Goal: Transaction & Acquisition: Book appointment/travel/reservation

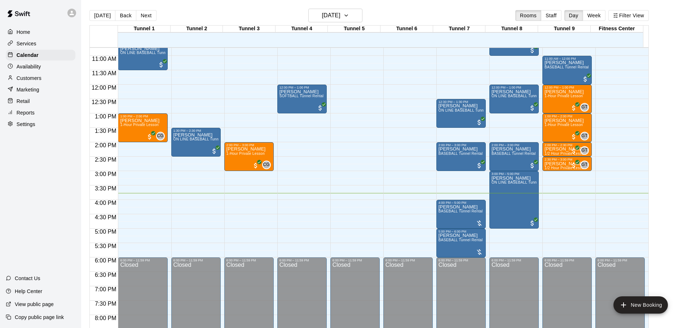
scroll to position [310, 0]
click at [451, 207] on p "[PERSON_NAME]" at bounding box center [460, 207] width 44 height 0
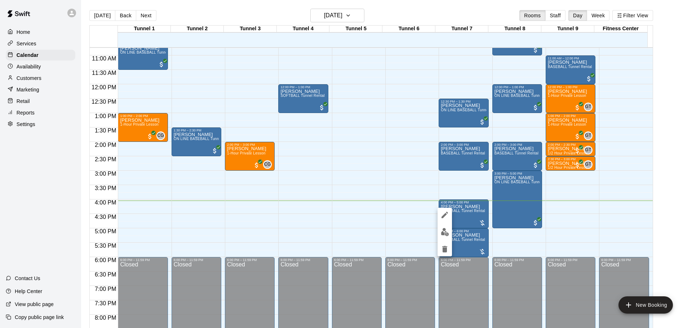
click at [447, 225] on div at bounding box center [445, 232] width 14 height 49
click at [447, 234] on img "edit" at bounding box center [445, 232] width 8 height 8
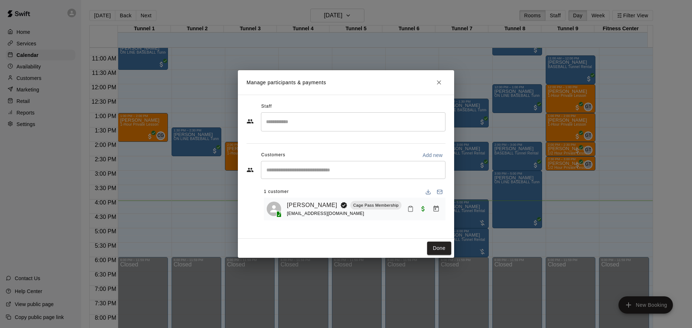
click at [440, 80] on icon "Close" at bounding box center [438, 82] width 7 height 7
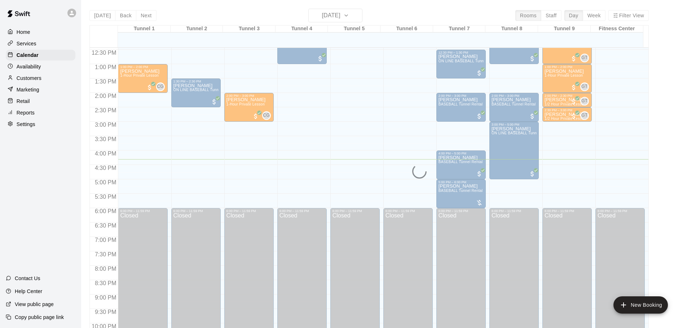
scroll to position [346, 0]
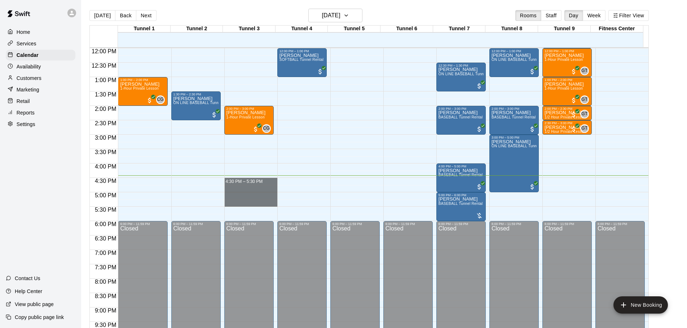
drag, startPoint x: 252, startPoint y: 181, endPoint x: 256, endPoint y: 204, distance: 23.0
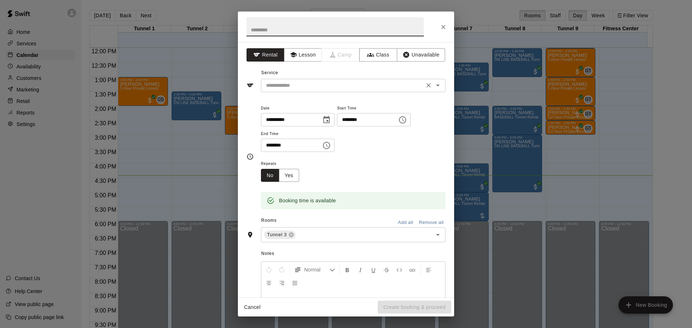
click at [335, 85] on input "text" at bounding box center [342, 85] width 159 height 9
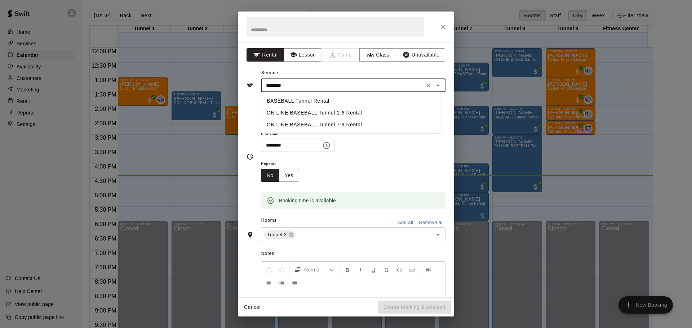
click at [325, 104] on li "BASEBALL Tunnel Rental" at bounding box center [350, 101] width 179 height 12
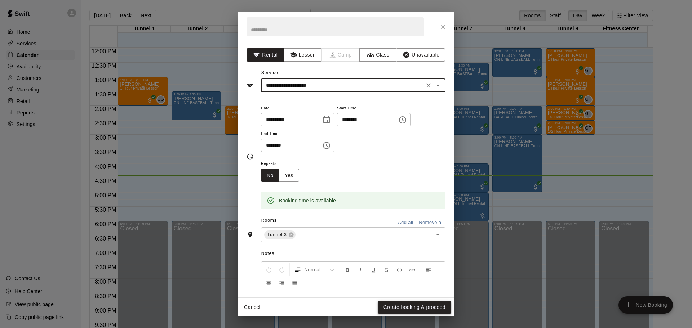
type input "**********"
click at [408, 311] on button "Create booking & proceed" at bounding box center [415, 307] width 74 height 13
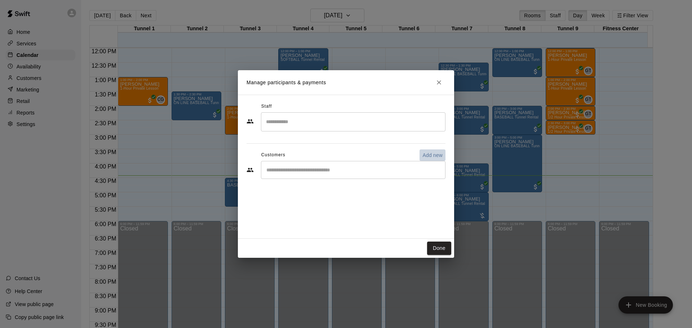
click at [430, 154] on p "Add new" at bounding box center [432, 155] width 20 height 7
select select "**"
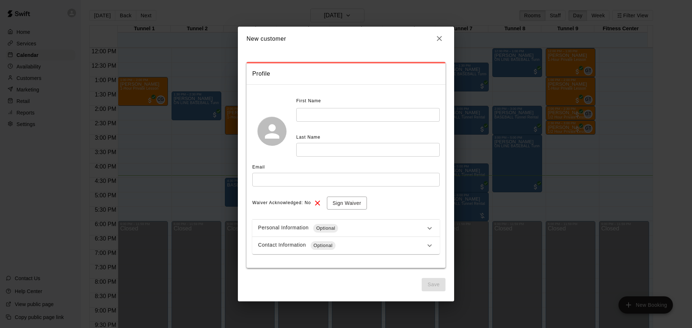
click at [383, 116] on input "text" at bounding box center [367, 114] width 143 height 13
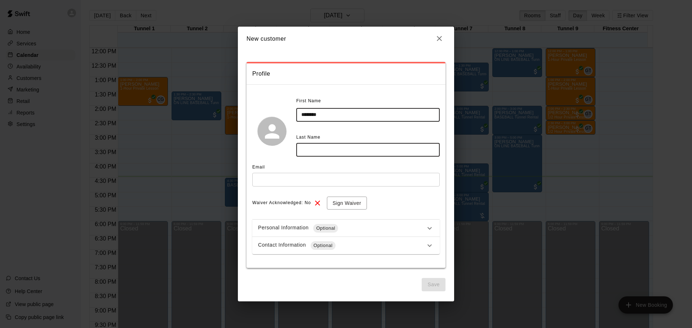
type input "********"
type input "******"
click at [311, 152] on input "******" at bounding box center [367, 149] width 143 height 13
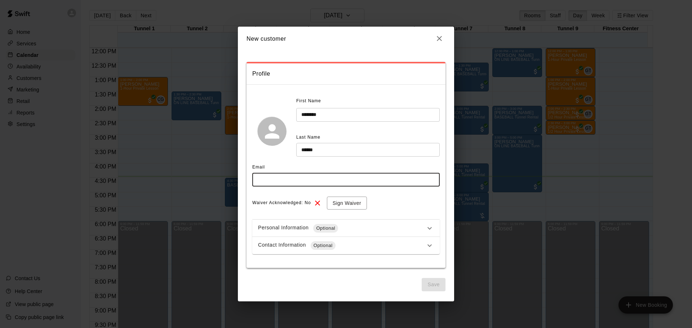
click at [298, 183] on input "text" at bounding box center [345, 179] width 187 height 13
paste input "******"
type input "**********"
click at [336, 201] on button "Sign Waiver" at bounding box center [347, 203] width 40 height 13
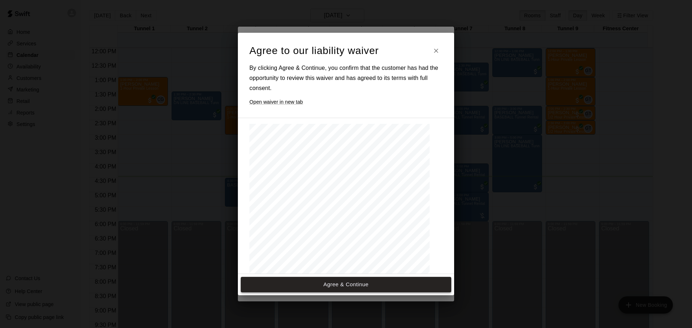
click at [353, 287] on button "Agree & Continue" at bounding box center [346, 284] width 211 height 15
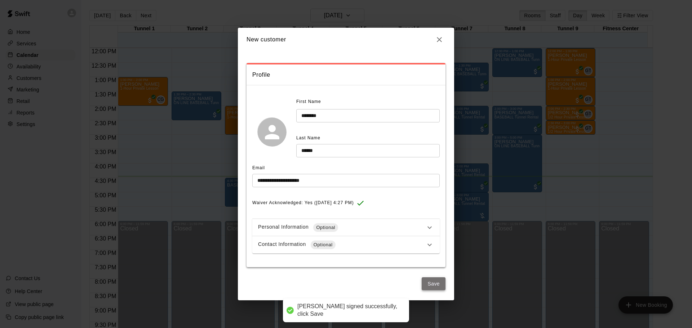
click at [434, 281] on button "Save" at bounding box center [434, 284] width 24 height 13
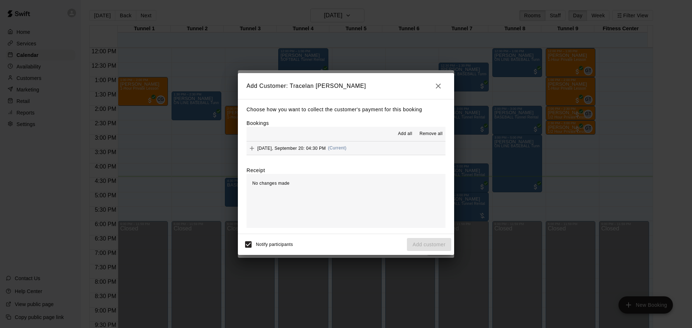
drag, startPoint x: 323, startPoint y: 145, endPoint x: 344, endPoint y: 163, distance: 27.3
click at [324, 145] on div "Saturday, September 20: 04:30 PM (Current)" at bounding box center [297, 148] width 100 height 11
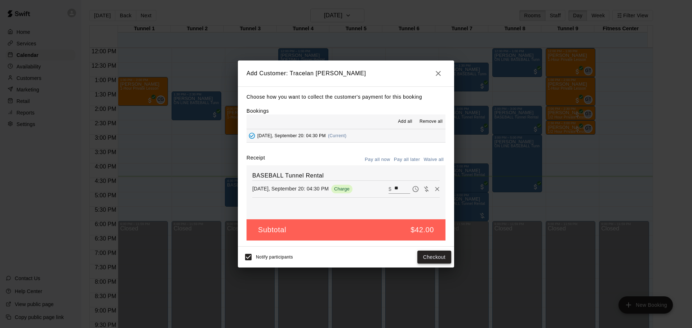
click at [440, 257] on button "Checkout" at bounding box center [434, 257] width 34 height 13
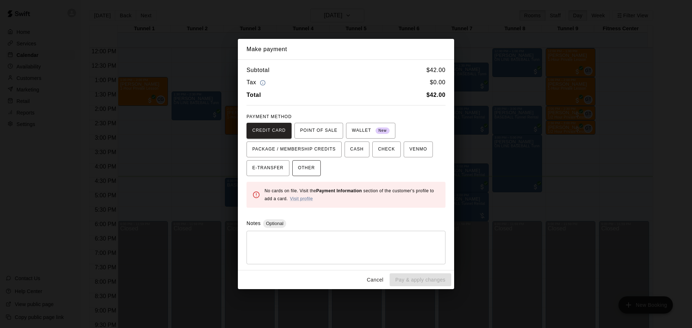
click at [305, 166] on span "OTHER" at bounding box center [306, 169] width 17 height 12
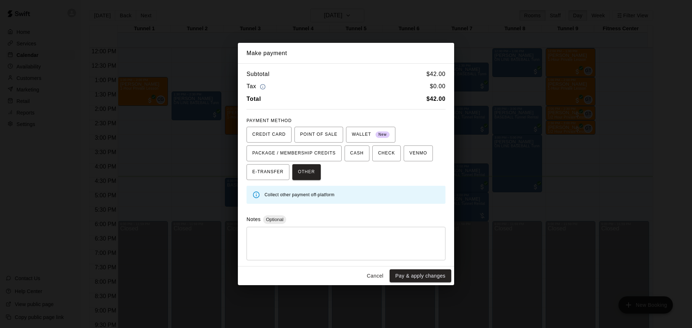
click at [346, 248] on textarea at bounding box center [346, 244] width 189 height 22
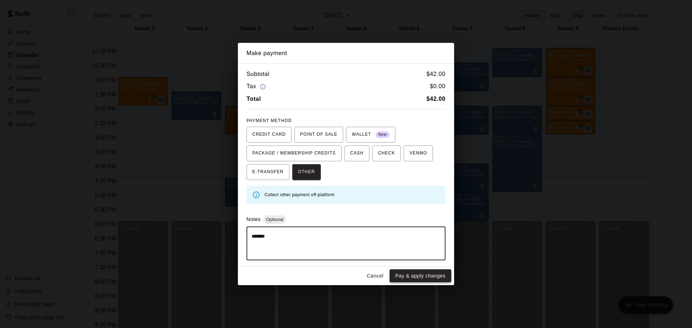
type textarea "*******"
click at [419, 279] on button "Pay & apply changes" at bounding box center [421, 276] width 62 height 13
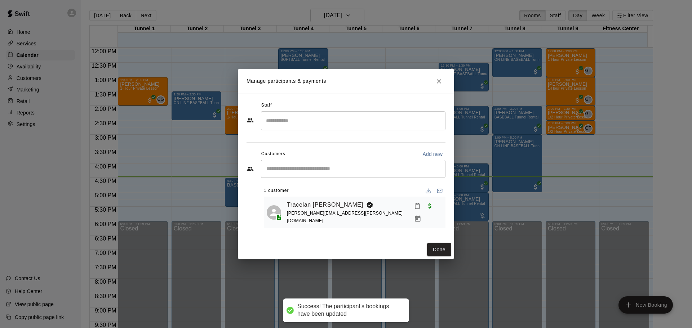
click at [414, 209] on icon "Mark attendance" at bounding box center [417, 206] width 6 height 6
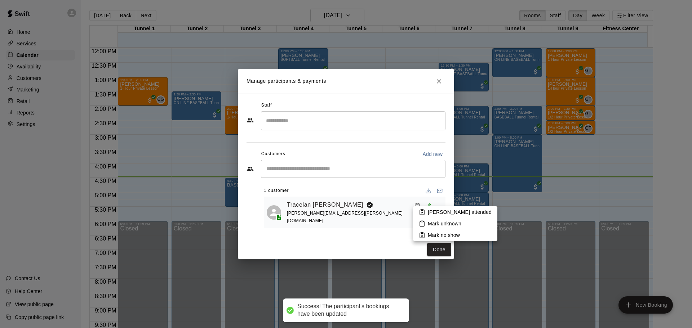
click at [439, 211] on p "Mark attended" at bounding box center [460, 212] width 64 height 7
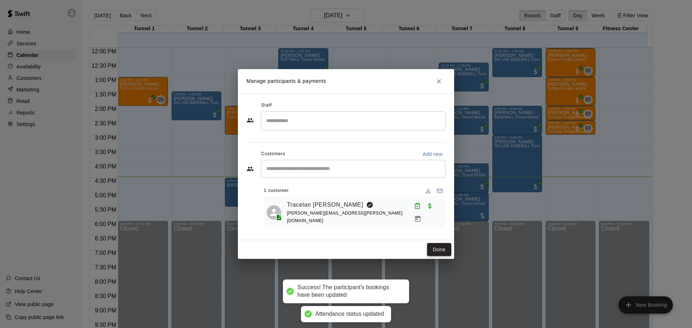
click at [440, 253] on button "Done" at bounding box center [439, 249] width 24 height 13
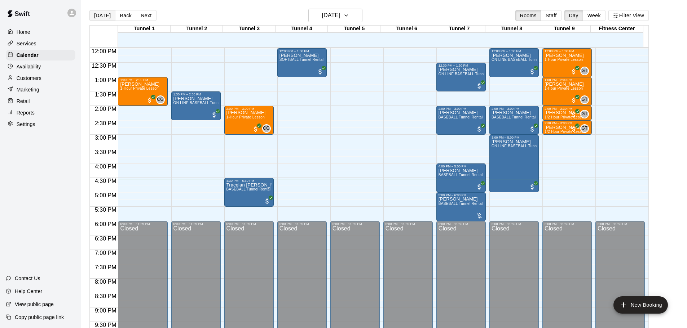
click at [104, 11] on button "[DATE]" at bounding box center [102, 15] width 26 height 11
click at [90, 20] on button "[DATE]" at bounding box center [102, 15] width 26 height 11
click at [340, 16] on h6 "[DATE]" at bounding box center [331, 15] width 18 height 10
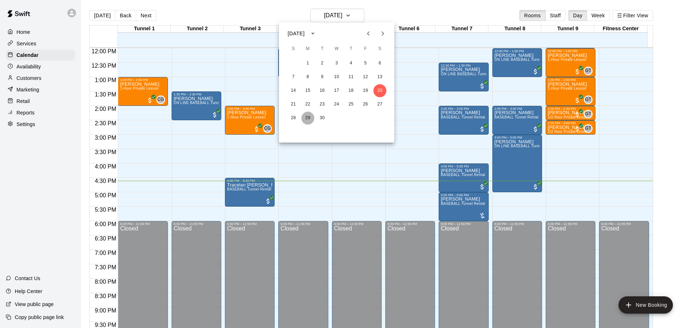
click at [305, 116] on button "29" at bounding box center [307, 118] width 13 height 13
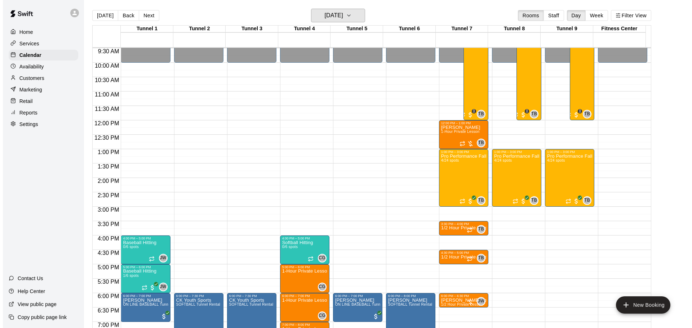
scroll to position [202, 0]
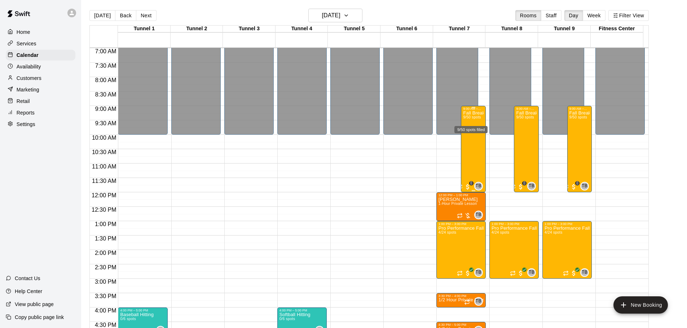
click at [467, 119] on span "9/50 spots" at bounding box center [472, 117] width 18 height 4
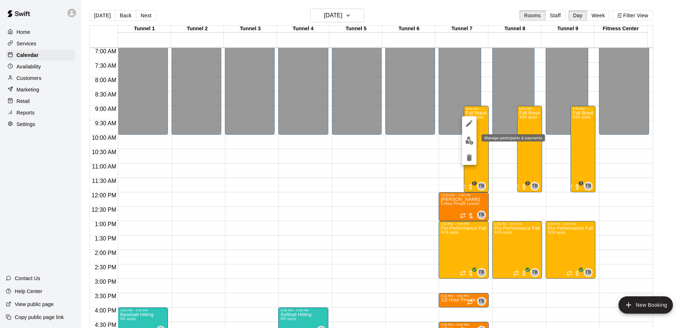
click at [467, 140] on img "edit" at bounding box center [469, 141] width 8 height 8
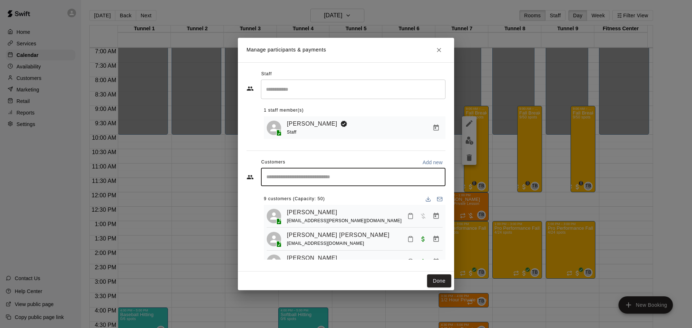
click at [358, 176] on input "Start typing to search customers..." at bounding box center [353, 177] width 178 height 7
type input "****"
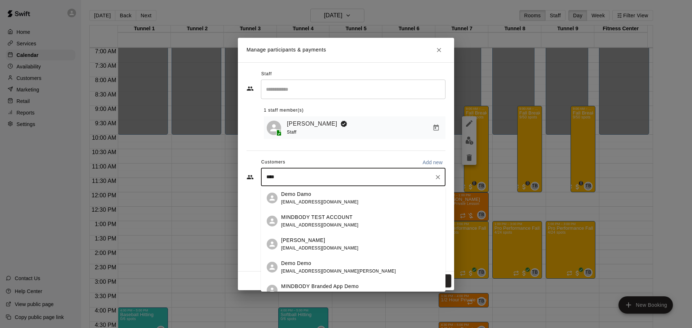
click at [324, 271] on span "info@extrainnings-chandler.com" at bounding box center [338, 271] width 115 height 5
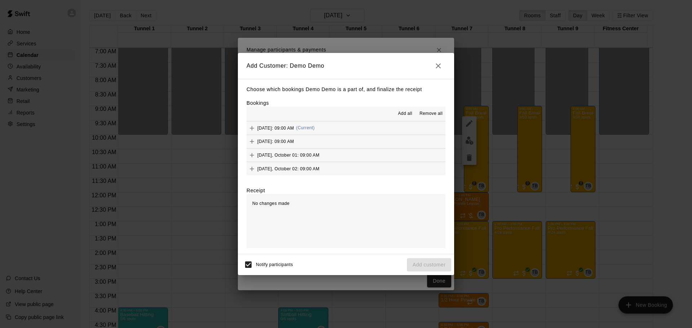
click at [398, 112] on button "Add all" at bounding box center [405, 114] width 23 height 12
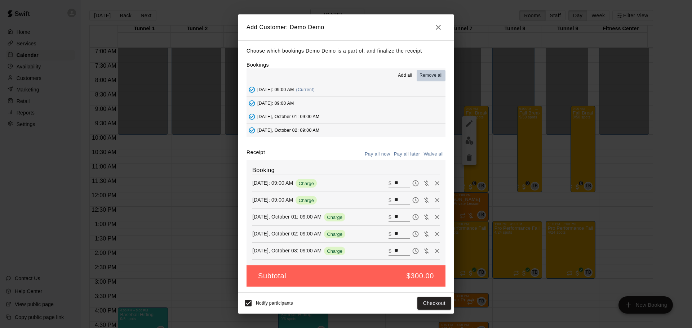
click at [430, 78] on span "Remove all" at bounding box center [431, 75] width 23 height 7
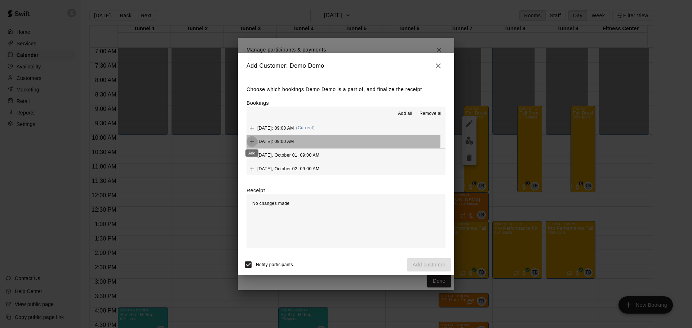
click at [252, 142] on icon "Add" at bounding box center [252, 142] width 4 height 4
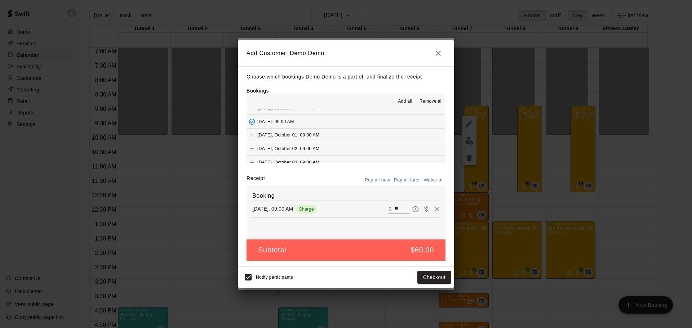
scroll to position [14, 0]
click at [248, 142] on button "Add" at bounding box center [252, 142] width 11 height 11
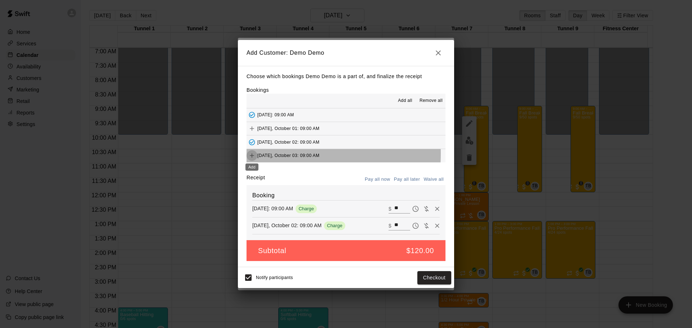
click at [253, 154] on icon "Add" at bounding box center [251, 155] width 7 height 7
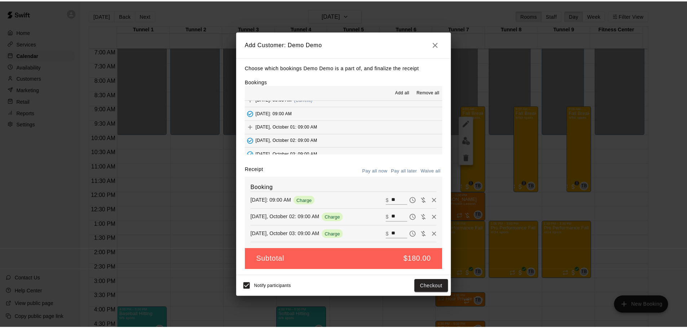
scroll to position [0, 0]
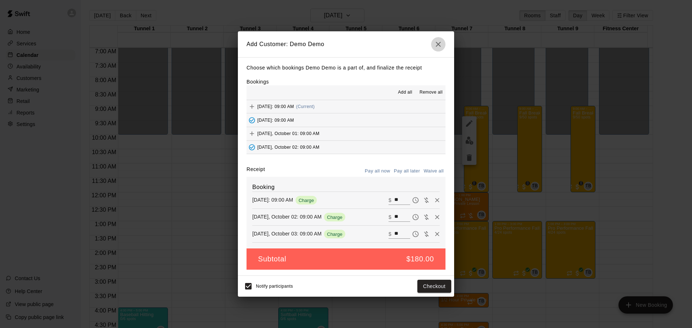
click at [437, 41] on icon "button" at bounding box center [438, 44] width 9 height 9
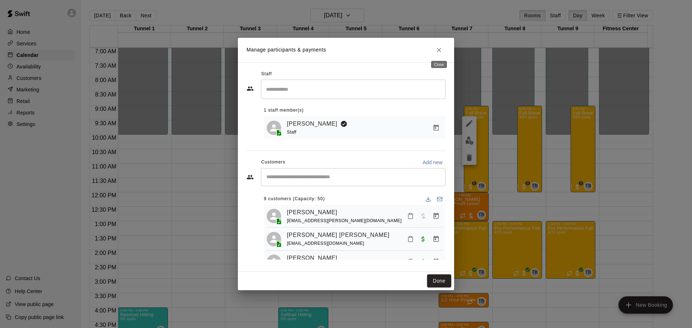
click at [442, 50] on icon "Close" at bounding box center [438, 50] width 7 height 7
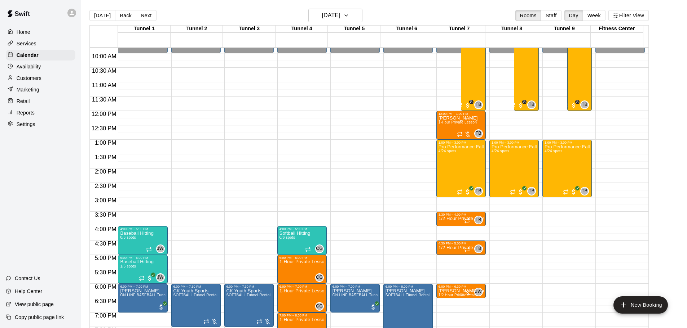
scroll to position [274, 0]
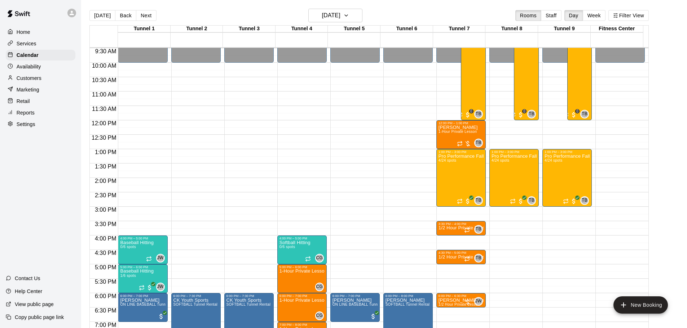
click at [98, 13] on button "[DATE]" at bounding box center [102, 15] width 26 height 11
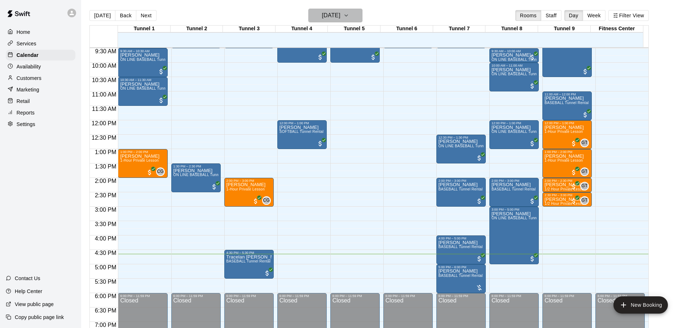
click at [330, 13] on h6 "[DATE]" at bounding box center [331, 15] width 18 height 10
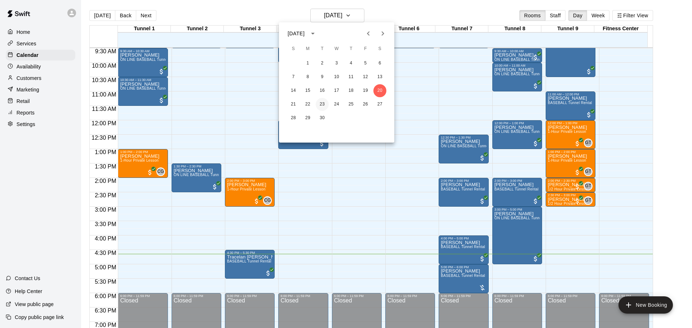
click at [321, 105] on button "23" at bounding box center [322, 104] width 13 height 13
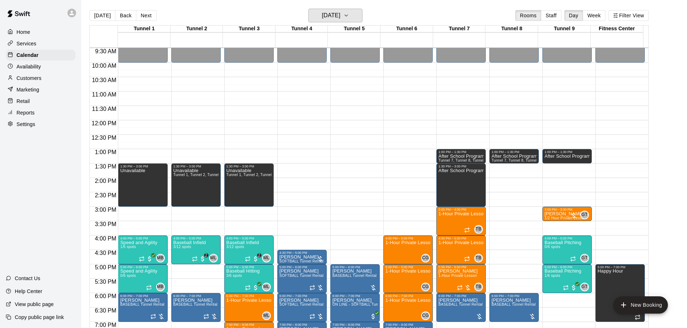
scroll to position [310, 0]
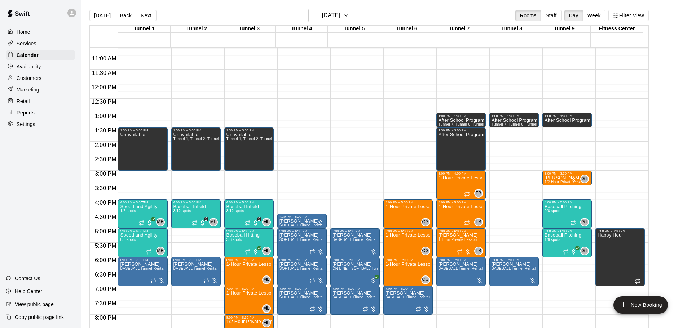
click at [135, 207] on p "Speed and Agility" at bounding box center [138, 207] width 37 height 0
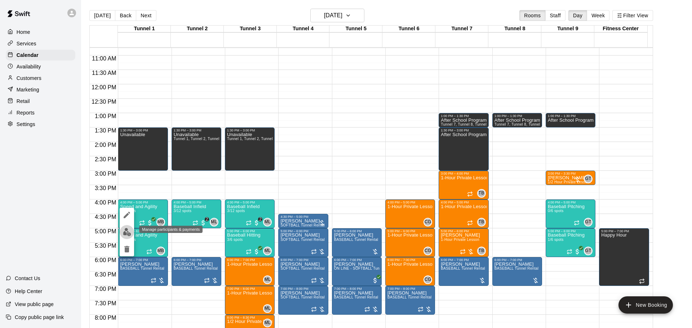
click at [127, 227] on button "edit" at bounding box center [127, 232] width 14 height 14
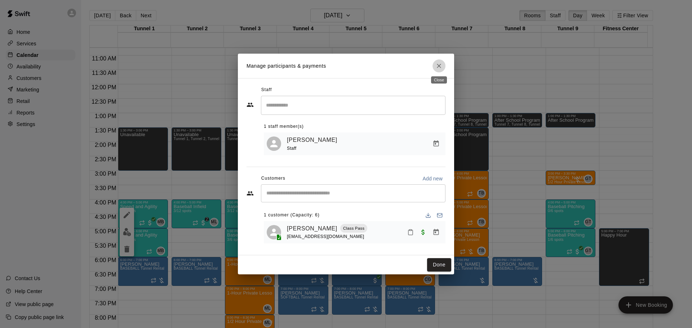
click at [440, 62] on icon "Close" at bounding box center [438, 65] width 7 height 7
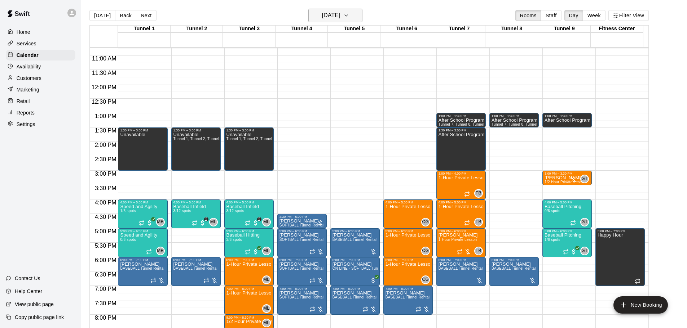
click at [331, 19] on h6 "Tuesday Sep 23" at bounding box center [331, 15] width 18 height 10
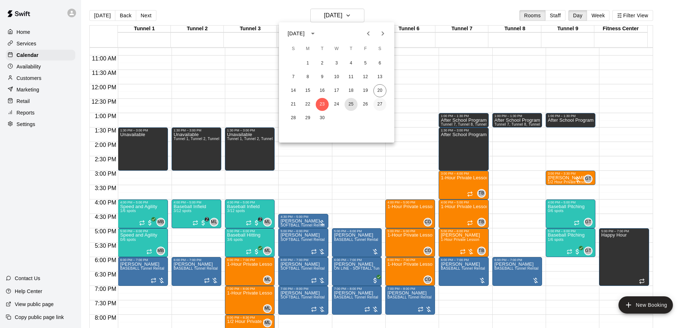
drag, startPoint x: 353, startPoint y: 103, endPoint x: 375, endPoint y: 105, distance: 22.1
click at [353, 103] on button "25" at bounding box center [351, 104] width 13 height 13
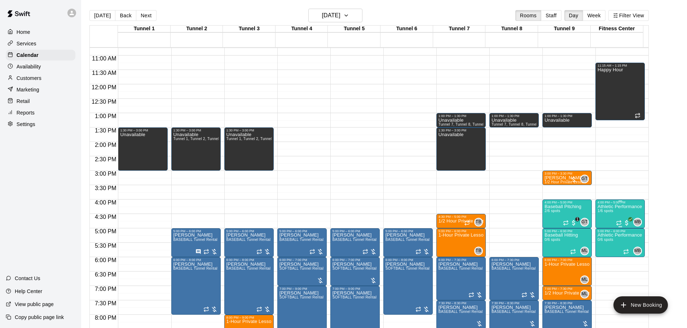
click at [608, 213] on span "1/6 spots" at bounding box center [605, 211] width 16 height 4
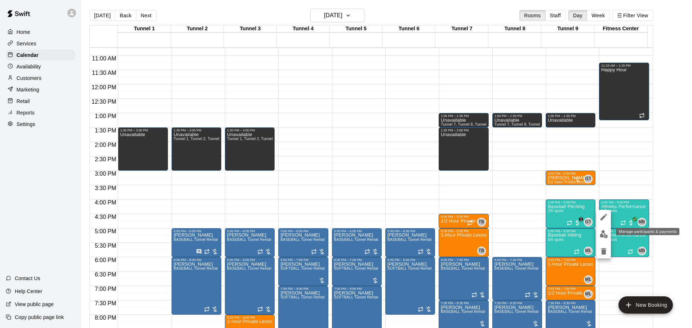
click at [603, 231] on img "edit" at bounding box center [604, 234] width 8 height 8
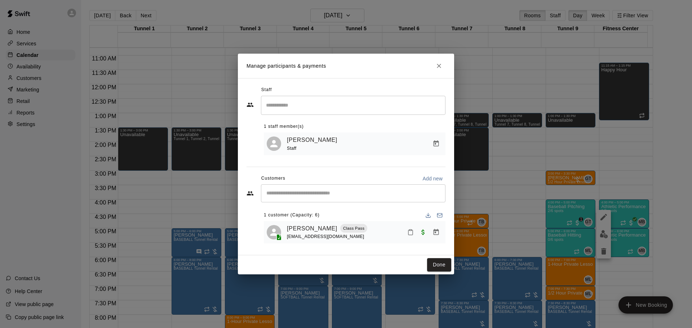
click at [446, 61] on h2 "Manage participants & payments" at bounding box center [346, 66] width 216 height 25
click at [442, 61] on button "Close" at bounding box center [439, 65] width 13 height 13
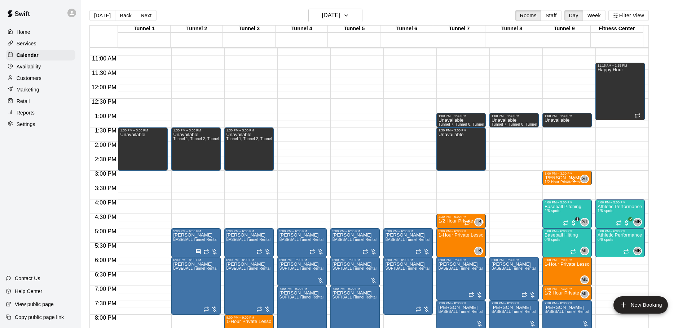
scroll to position [404, 0]
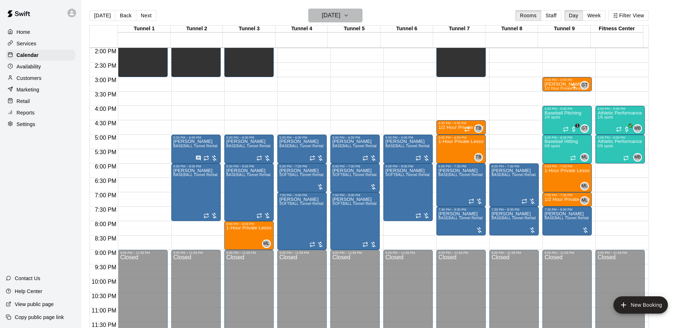
click at [322, 10] on h6 "Thursday Sep 25" at bounding box center [331, 15] width 18 height 10
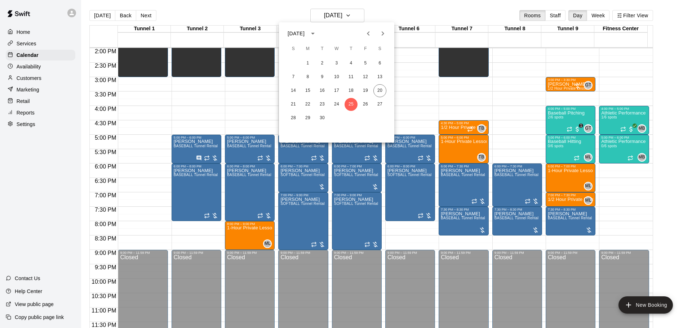
click at [384, 36] on icon "Next month" at bounding box center [382, 33] width 9 height 9
click at [350, 63] on button "2" at bounding box center [351, 63] width 13 height 13
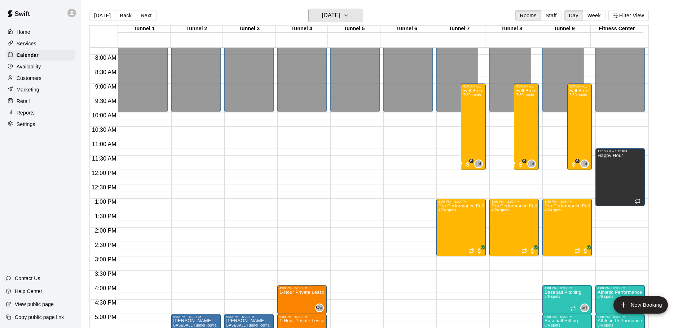
scroll to position [296, 0]
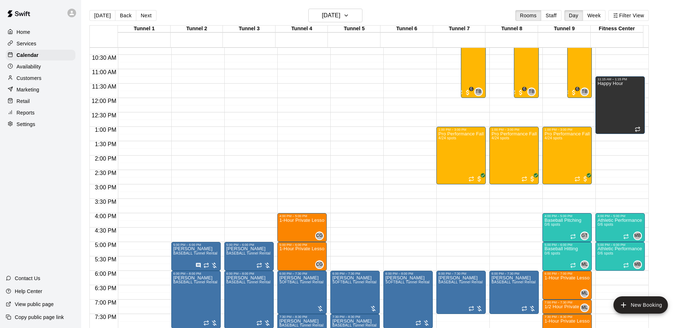
drag, startPoint x: 103, startPoint y: 13, endPoint x: 416, endPoint y: 117, distance: 329.0
click at [105, 14] on button "[DATE]" at bounding box center [102, 15] width 26 height 11
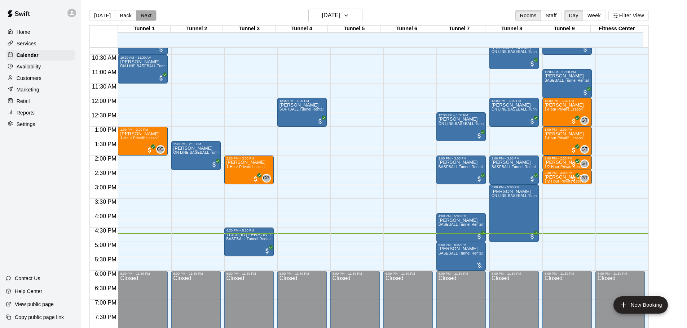
click at [148, 10] on button "Next" at bounding box center [146, 15] width 20 height 11
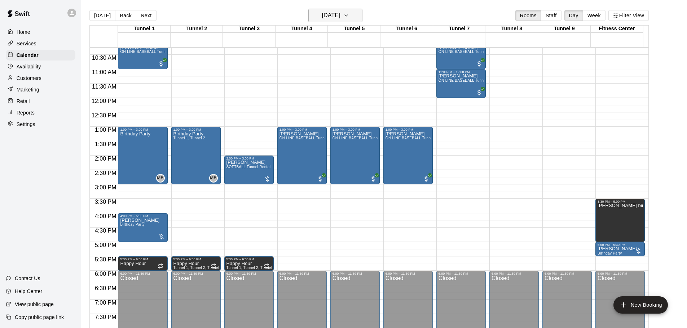
click at [333, 16] on h6 "Sunday Sep 21" at bounding box center [331, 15] width 18 height 10
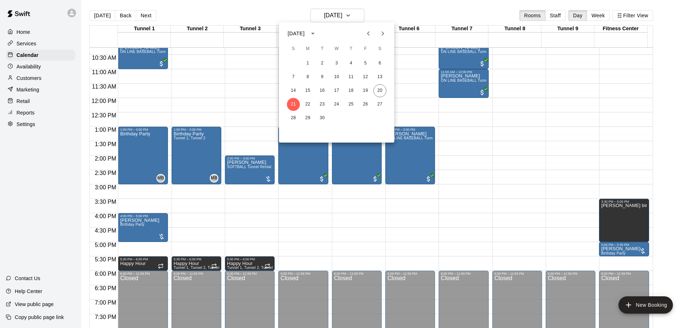
click at [380, 31] on icon "Next month" at bounding box center [382, 33] width 9 height 9
click at [365, 62] on button "3" at bounding box center [365, 63] width 13 height 13
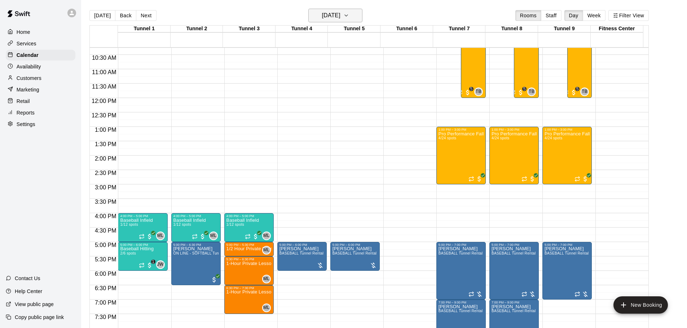
click at [326, 19] on h6 "Friday Oct 03" at bounding box center [331, 15] width 18 height 10
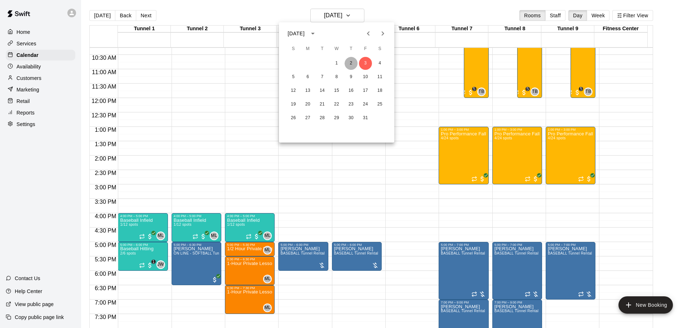
click at [349, 66] on button "2" at bounding box center [351, 63] width 13 height 13
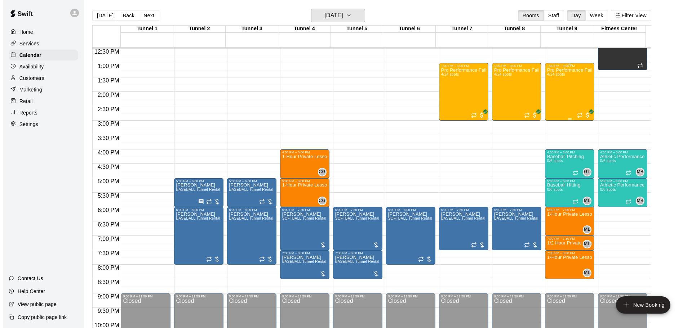
scroll to position [368, 0]
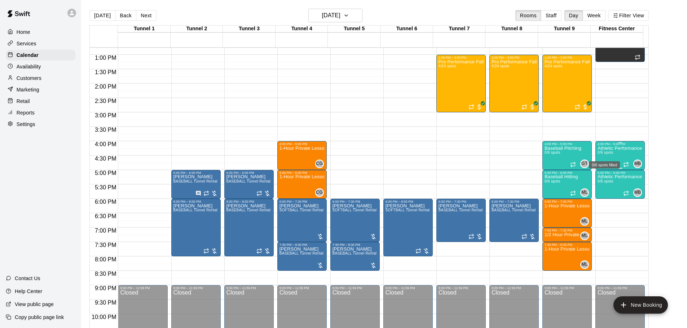
click at [608, 152] on span "0/6 spots" at bounding box center [605, 153] width 16 height 4
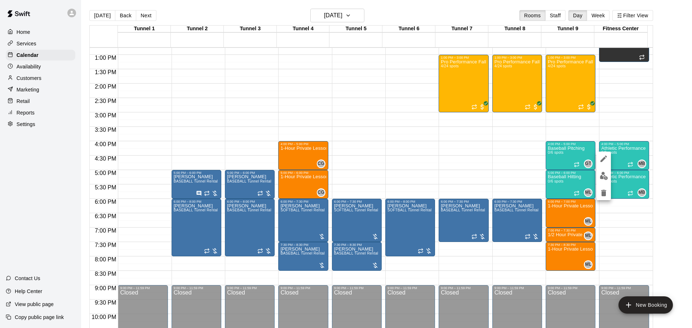
click at [616, 185] on div at bounding box center [346, 164] width 692 height 328
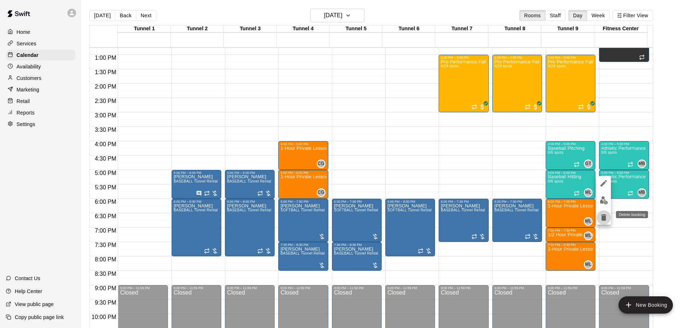
click at [601, 217] on icon "delete" at bounding box center [603, 217] width 9 height 9
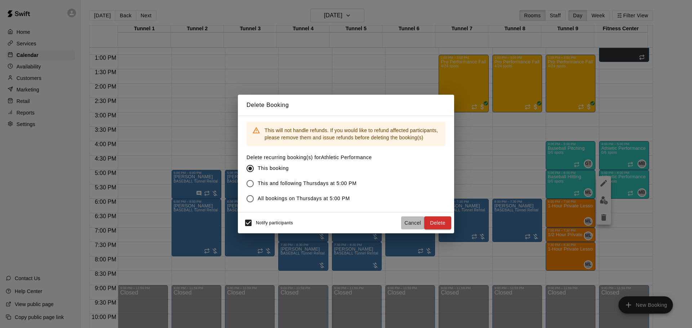
click at [413, 218] on button "Cancel" at bounding box center [412, 223] width 23 height 13
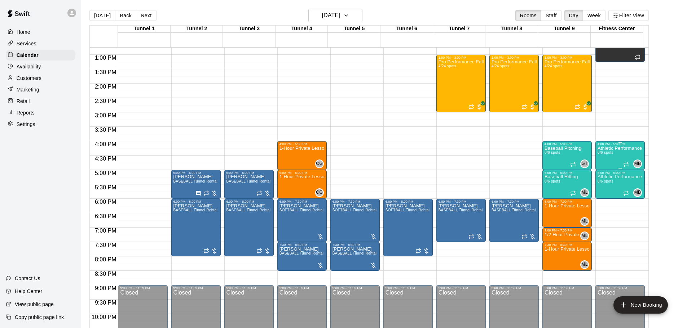
click at [625, 155] on div "Athletic Performance 0/6 spots" at bounding box center [619, 310] width 44 height 328
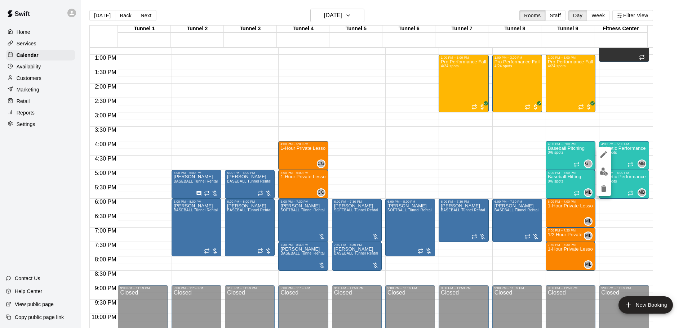
click at [596, 158] on div at bounding box center [346, 164] width 692 height 328
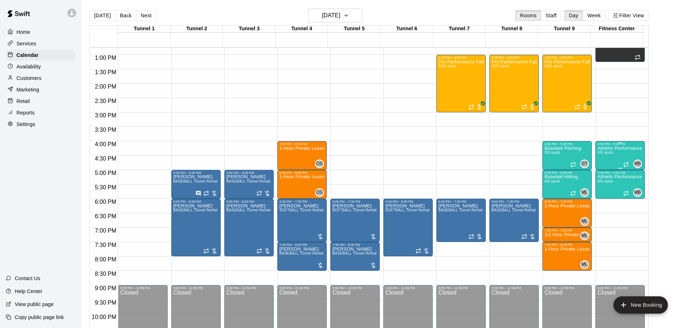
click at [603, 156] on body "Home Services Calendar Availability Customers Marketing Retail Reports Settings…" at bounding box center [343, 170] width 687 height 340
click at [639, 146] on div "4:00 PM – 5:00 PM" at bounding box center [619, 144] width 45 height 4
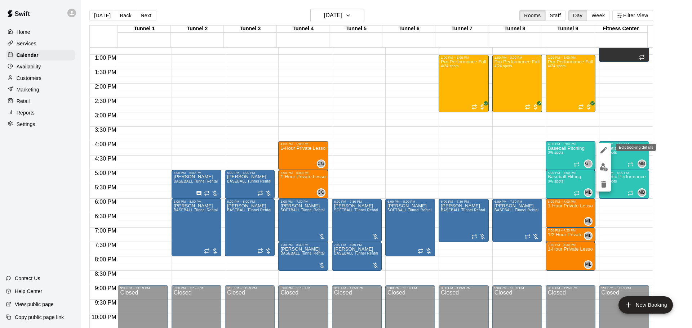
click at [607, 150] on icon "edit" at bounding box center [603, 150] width 9 height 9
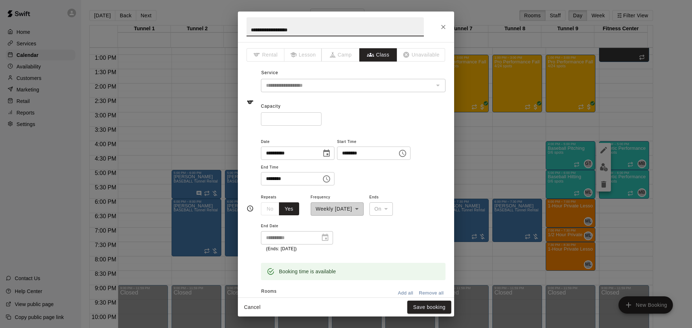
click at [435, 31] on div "**********" at bounding box center [346, 27] width 216 height 31
click at [623, 163] on div "**********" at bounding box center [346, 164] width 692 height 328
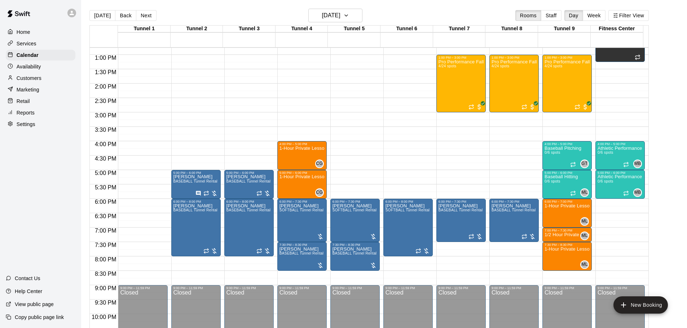
click at [610, 163] on div "Athletic Performance 0/6 spots" at bounding box center [619, 310] width 44 height 328
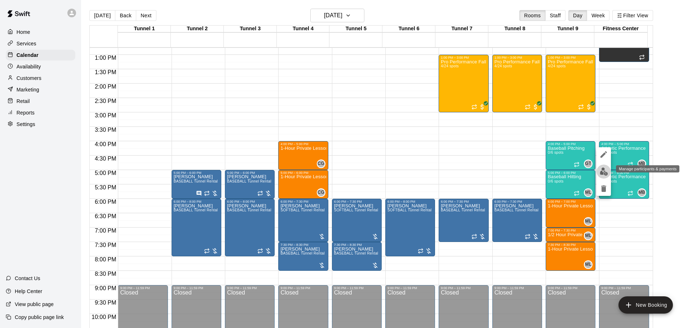
click at [601, 172] on img "edit" at bounding box center [604, 172] width 8 height 8
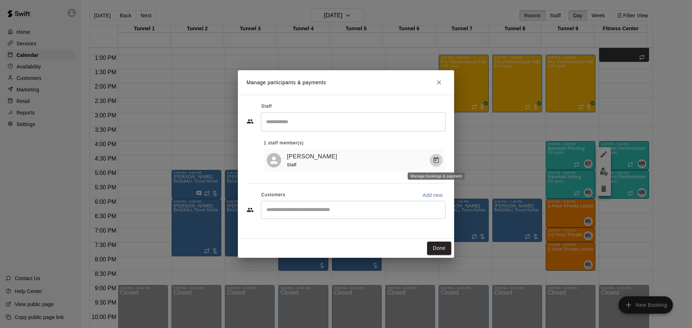
click at [437, 159] on icon "Manage bookings & payment" at bounding box center [436, 160] width 5 height 6
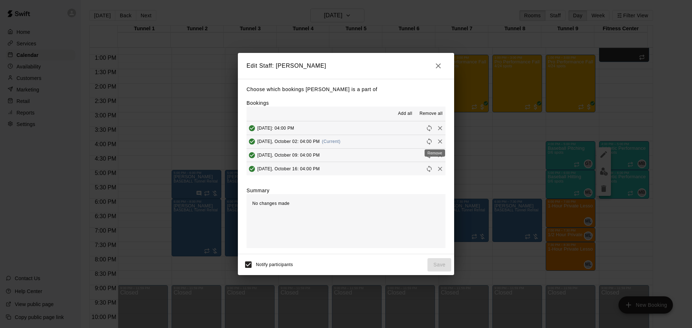
click at [437, 138] on icon "Remove" at bounding box center [440, 141] width 7 height 7
click at [440, 264] on button "Save" at bounding box center [440, 264] width 24 height 13
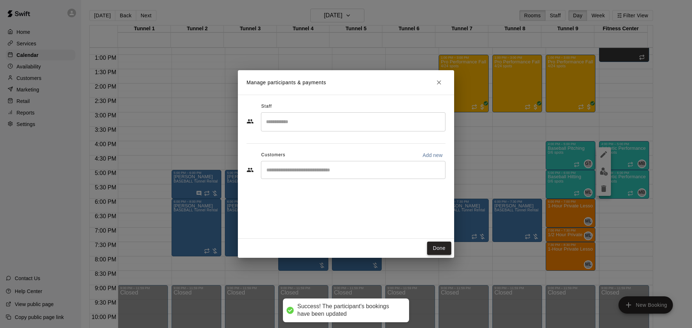
click at [439, 247] on button "Done" at bounding box center [439, 248] width 24 height 13
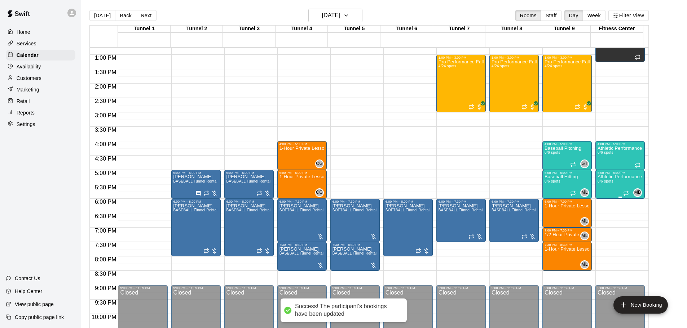
click at [602, 183] on span "0/6 spots" at bounding box center [605, 182] width 16 height 4
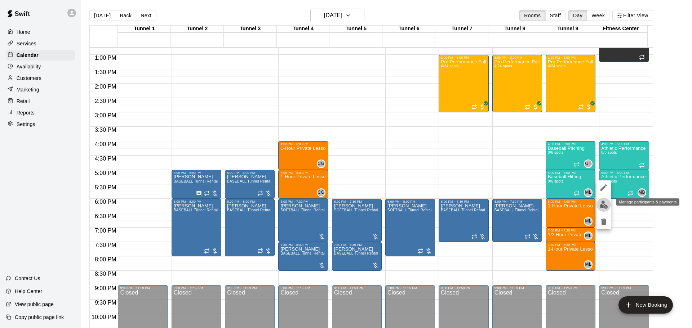
click at [598, 208] on button "edit" at bounding box center [604, 205] width 14 height 14
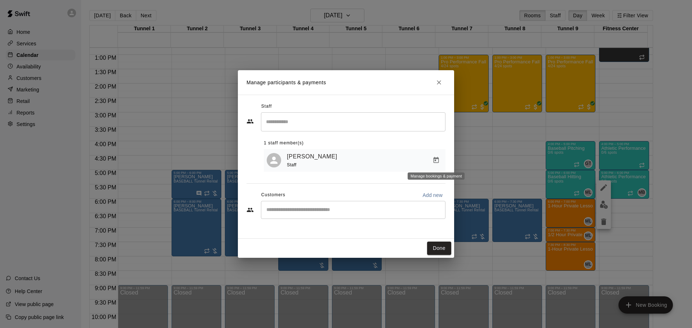
click at [437, 165] on button "Manage bookings & payment" at bounding box center [436, 160] width 13 height 13
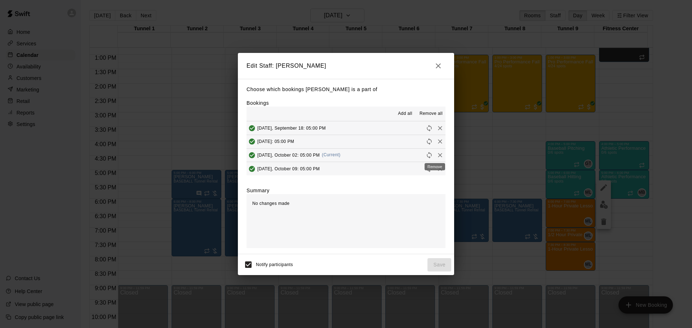
click at [437, 156] on icon "Remove" at bounding box center [440, 155] width 7 height 7
click at [444, 267] on button "Save" at bounding box center [440, 264] width 24 height 13
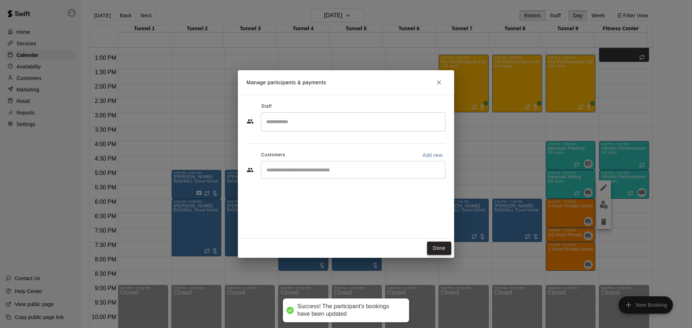
click at [443, 244] on button "Done" at bounding box center [439, 248] width 24 height 13
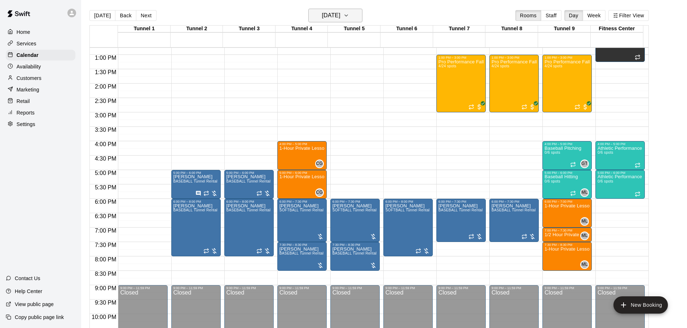
click at [340, 18] on h6 "Thursday Oct 02" at bounding box center [331, 15] width 18 height 10
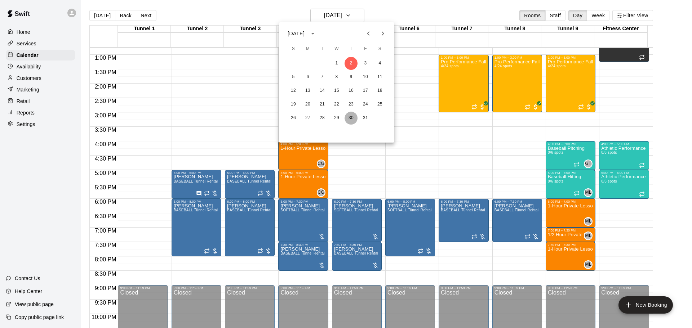
click at [351, 119] on button "30" at bounding box center [351, 118] width 13 height 13
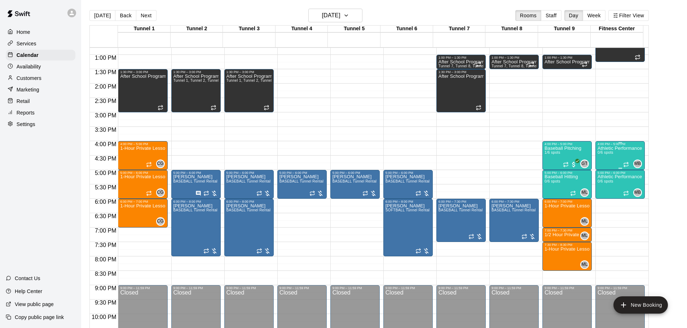
click at [618, 160] on div "Athletic Performance 0/6 spots" at bounding box center [619, 310] width 44 height 328
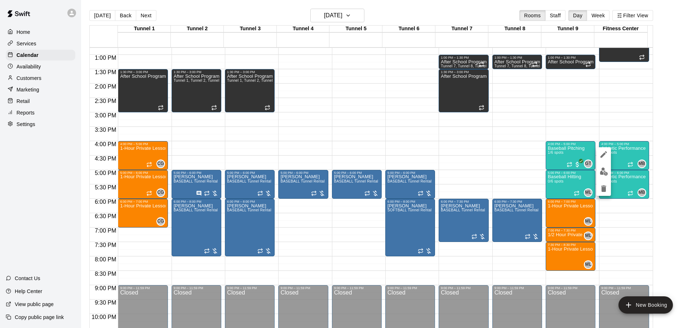
click at [606, 174] on img "edit" at bounding box center [604, 172] width 8 height 8
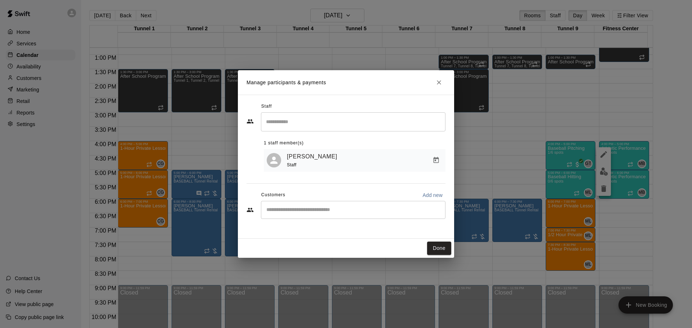
drag, startPoint x: 439, startPoint y: 160, endPoint x: 439, endPoint y: 166, distance: 5.4
click at [439, 160] on icon "Manage bookings & payment" at bounding box center [436, 160] width 7 height 7
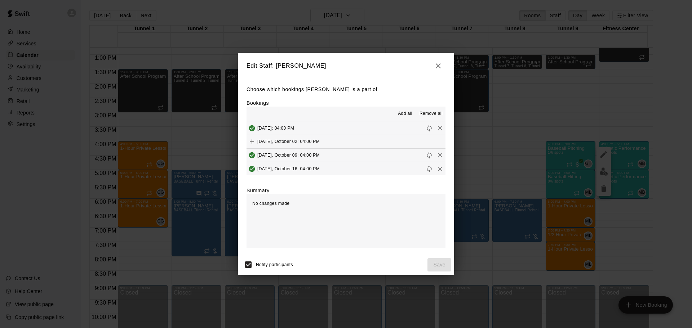
scroll to position [36, 0]
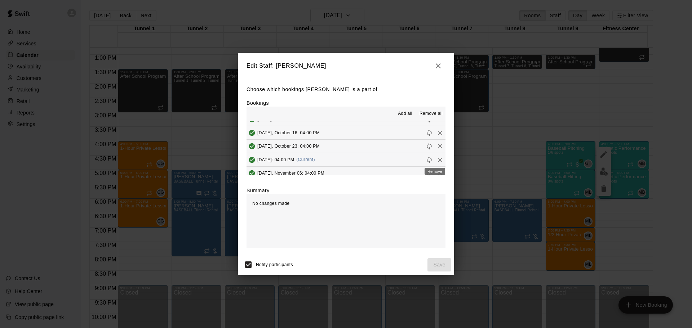
click at [437, 161] on icon "Remove" at bounding box center [440, 159] width 7 height 7
click at [442, 272] on button "Save" at bounding box center [440, 264] width 24 height 13
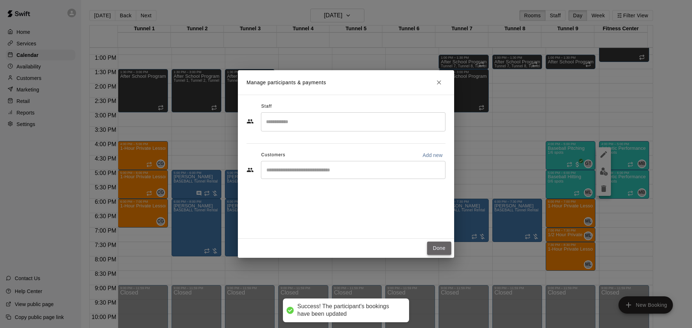
click at [446, 249] on button "Done" at bounding box center [439, 248] width 24 height 13
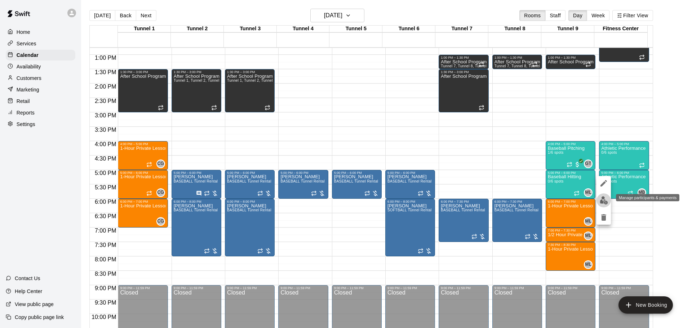
click at [605, 202] on img "edit" at bounding box center [604, 200] width 8 height 8
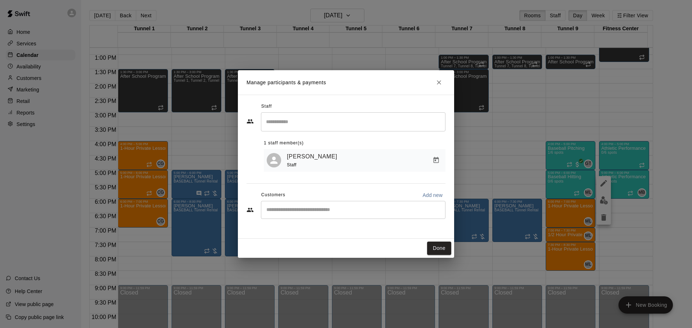
click at [434, 163] on icon "Manage bookings & payment" at bounding box center [436, 160] width 5 height 6
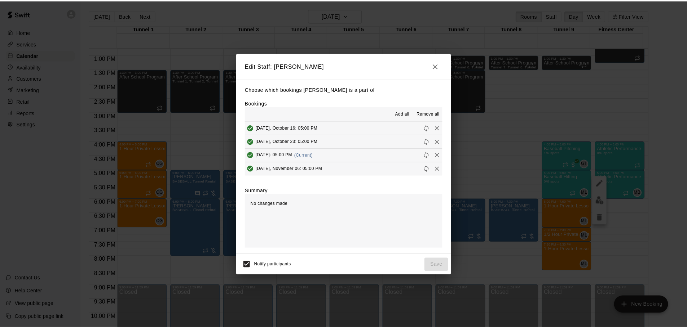
scroll to position [72, 0]
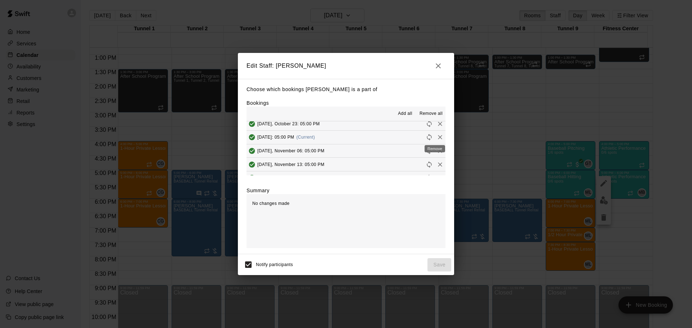
click at [435, 140] on div "Remove" at bounding box center [435, 146] width 22 height 13
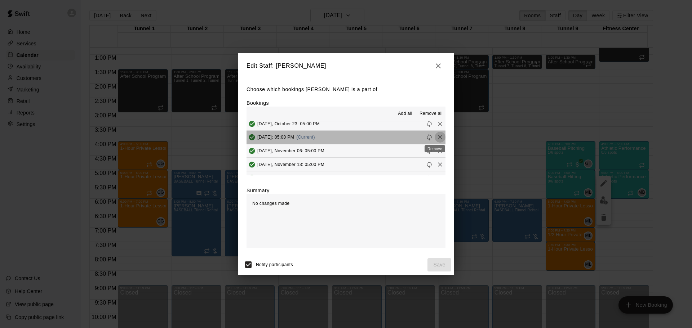
click at [437, 137] on icon "Remove" at bounding box center [440, 137] width 7 height 7
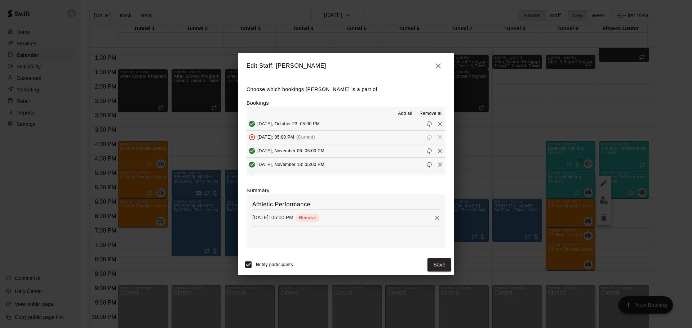
click at [436, 258] on div "Notify participants Save" at bounding box center [346, 264] width 211 height 15
click at [436, 261] on button "Save" at bounding box center [440, 264] width 24 height 13
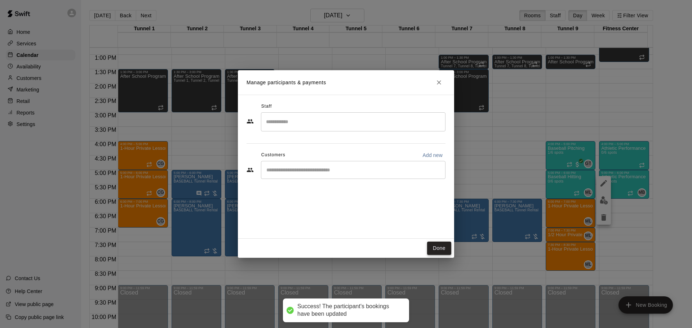
drag, startPoint x: 439, startPoint y: 244, endPoint x: 446, endPoint y: 242, distance: 7.1
click at [438, 244] on button "Done" at bounding box center [439, 248] width 24 height 13
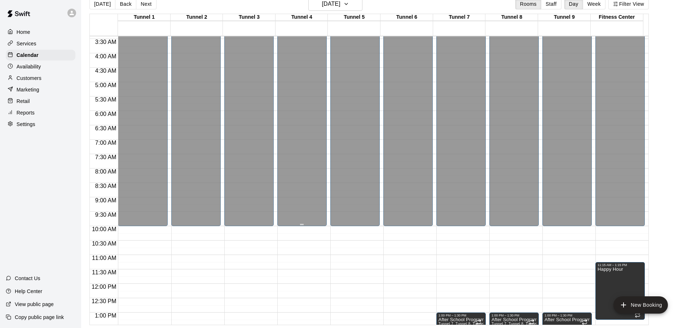
scroll to position [44, 0]
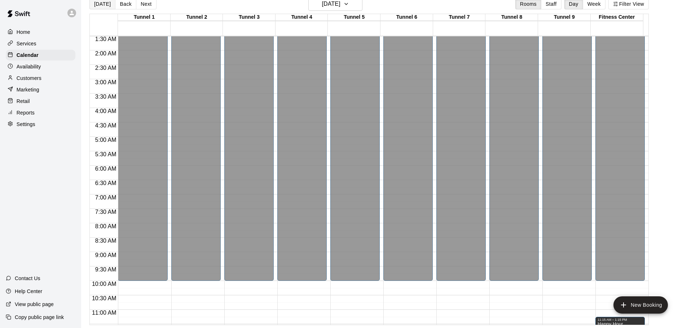
click at [98, 5] on button "[DATE]" at bounding box center [102, 4] width 26 height 11
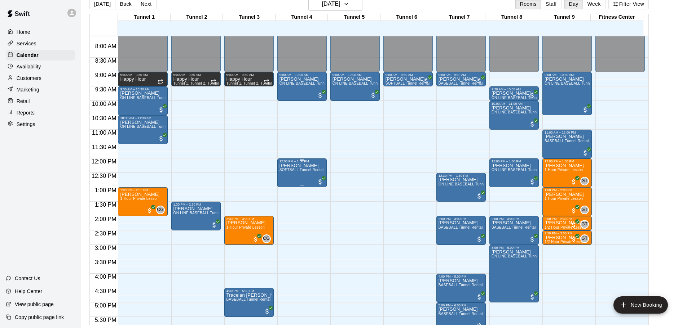
scroll to position [260, 0]
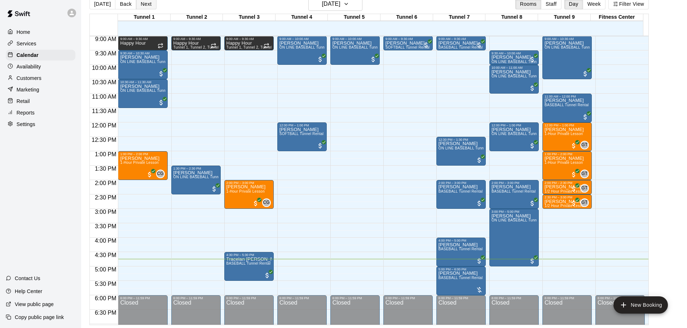
click at [140, 5] on button "Next" at bounding box center [146, 4] width 20 height 11
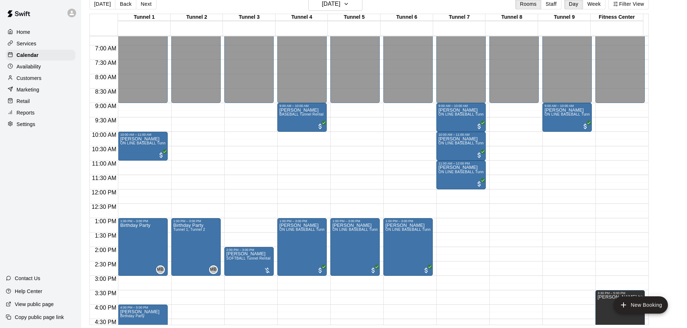
scroll to position [188, 0]
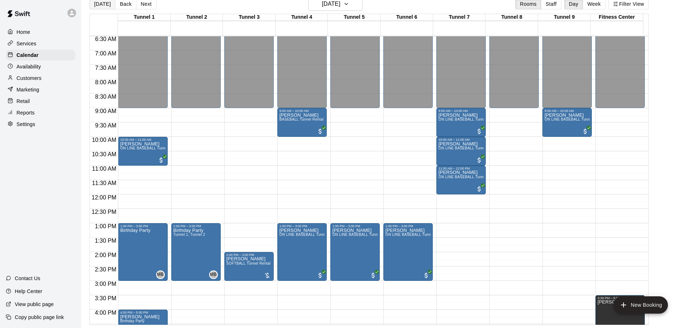
click at [108, 2] on button "[DATE]" at bounding box center [102, 4] width 26 height 11
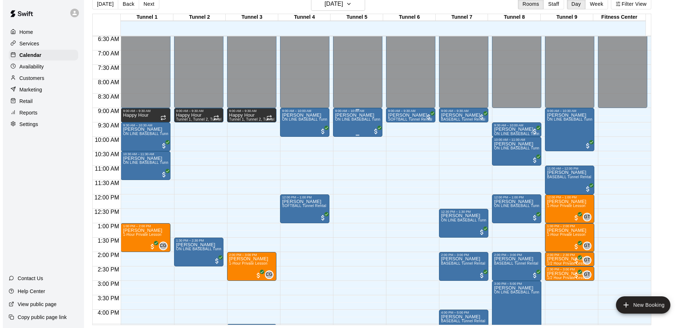
scroll to position [296, 0]
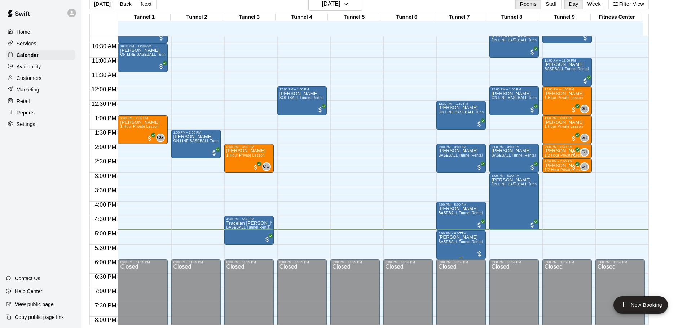
click at [462, 238] on p "[PERSON_NAME]" at bounding box center [460, 238] width 44 height 0
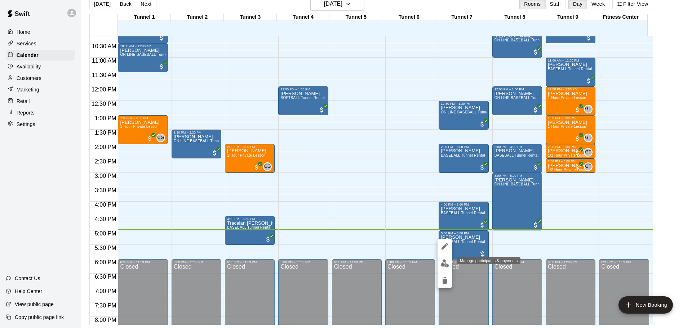
click at [444, 265] on img "edit" at bounding box center [445, 264] width 8 height 8
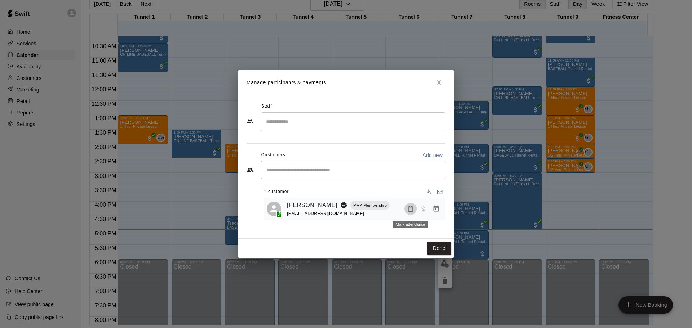
click at [410, 210] on icon "Mark attendance" at bounding box center [410, 209] width 6 height 6
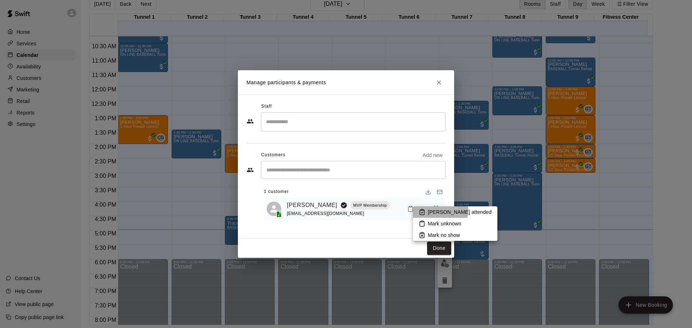
click at [428, 211] on li "Mark attended" at bounding box center [455, 213] width 84 height 12
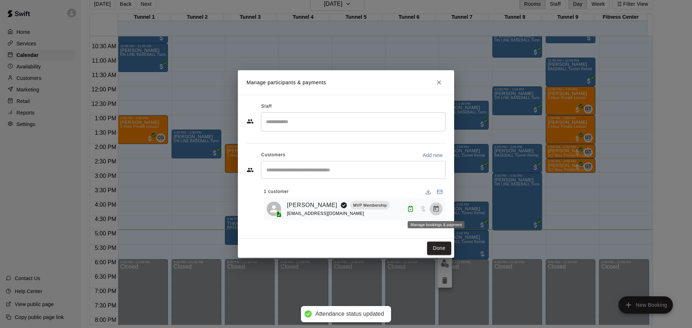
click at [432, 208] on button "Manage bookings & payment" at bounding box center [436, 209] width 13 height 13
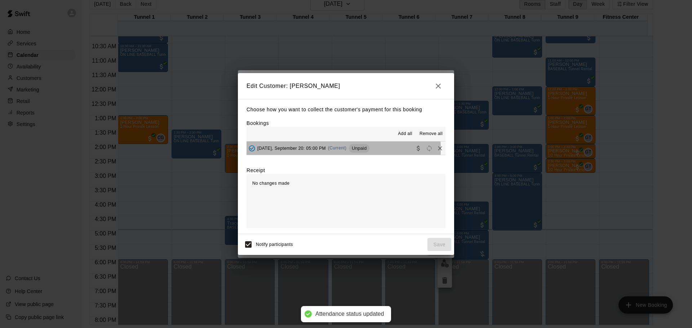
click at [329, 150] on div "Saturday, September 20: 05:00 PM (Current) Unpaid" at bounding box center [308, 148] width 123 height 11
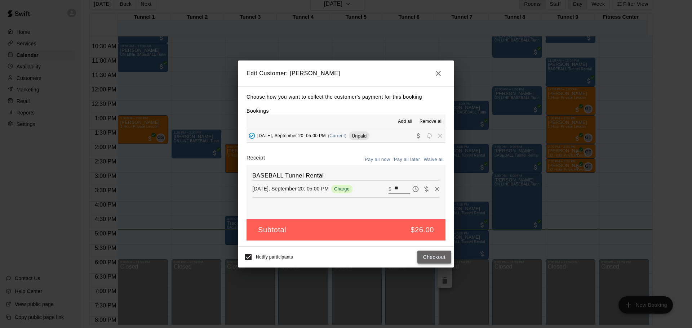
click at [441, 257] on button "Checkout" at bounding box center [434, 257] width 34 height 13
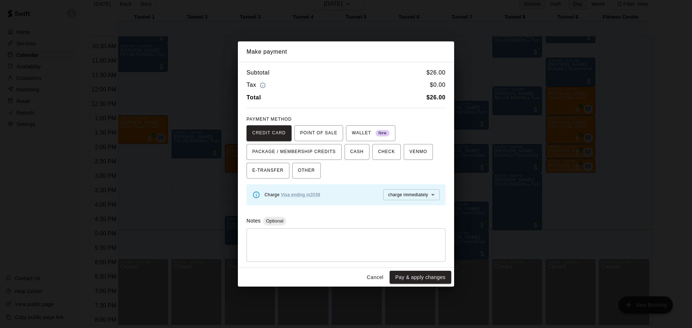
click at [439, 285] on div "Cancel Pay & apply changes" at bounding box center [346, 277] width 216 height 19
click at [433, 277] on button "Pay & apply changes" at bounding box center [421, 277] width 62 height 13
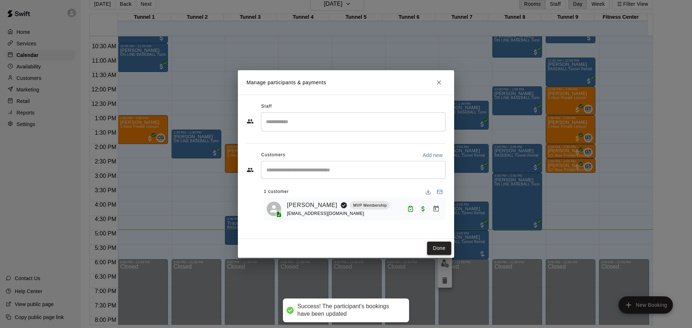
click at [441, 248] on button "Done" at bounding box center [439, 248] width 24 height 13
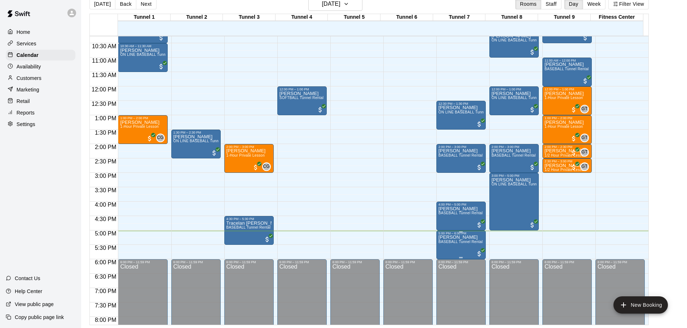
click at [462, 243] on span "BASEBALL Tunnel Rental" at bounding box center [460, 242] width 44 height 4
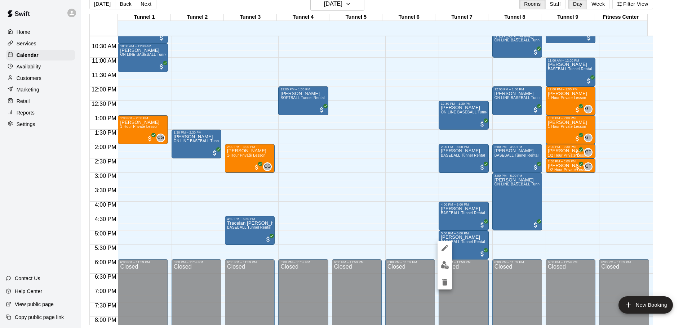
click at [448, 263] on img "edit" at bounding box center [445, 265] width 8 height 8
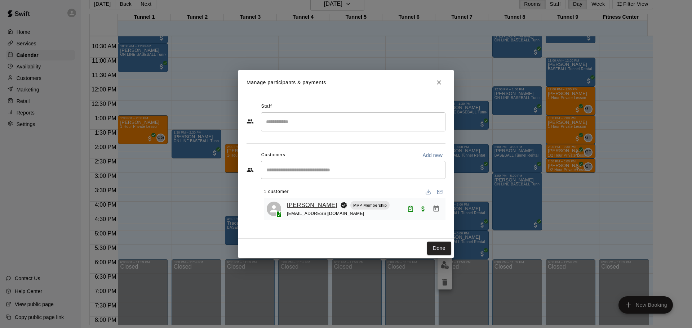
click at [307, 205] on link "[PERSON_NAME]" at bounding box center [312, 205] width 50 height 9
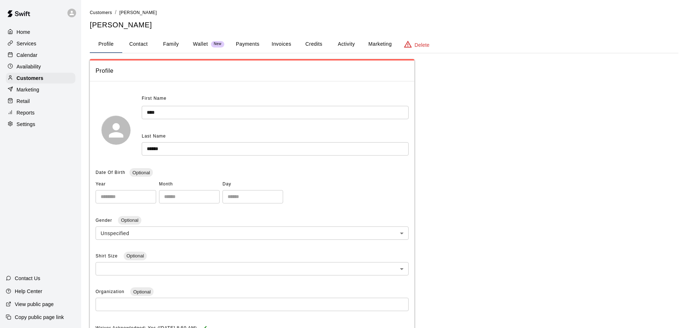
click at [310, 45] on button "Credits" at bounding box center [313, 44] width 32 height 17
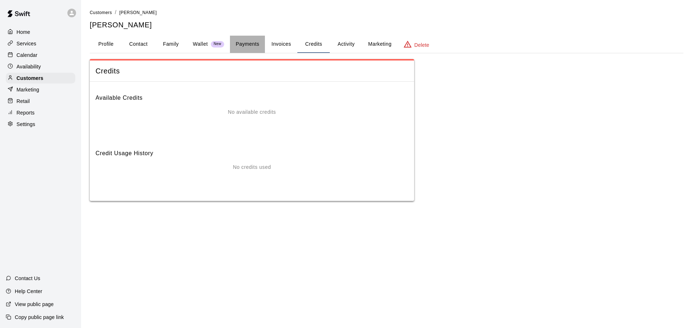
drag, startPoint x: 245, startPoint y: 42, endPoint x: 266, endPoint y: 58, distance: 26.2
click at [248, 43] on button "Payments" at bounding box center [247, 44] width 35 height 17
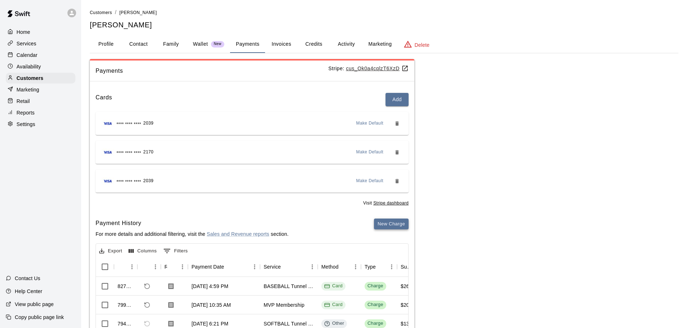
click at [388, 223] on button "New Charge" at bounding box center [391, 224] width 35 height 11
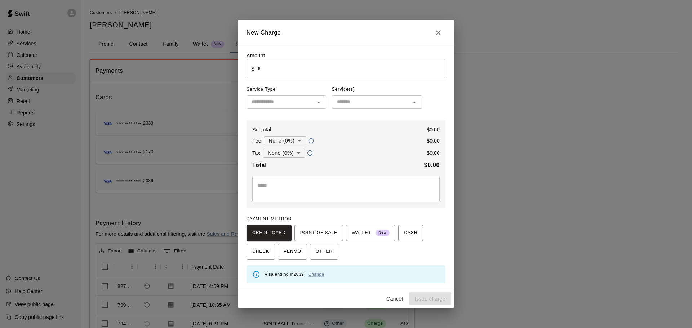
click at [305, 65] on input "*" at bounding box center [351, 68] width 188 height 19
click at [443, 298] on button "Issue charge" at bounding box center [430, 299] width 42 height 13
type input "*"
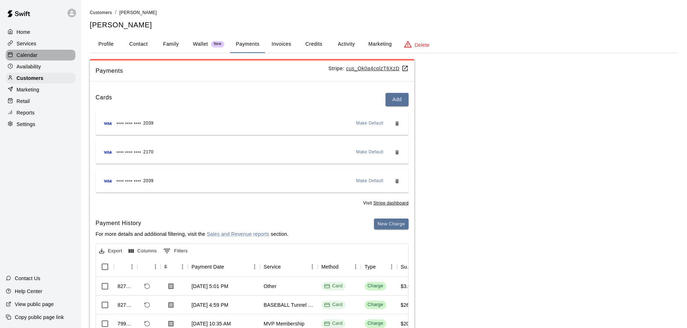
click at [36, 52] on p "Calendar" at bounding box center [27, 55] width 21 height 7
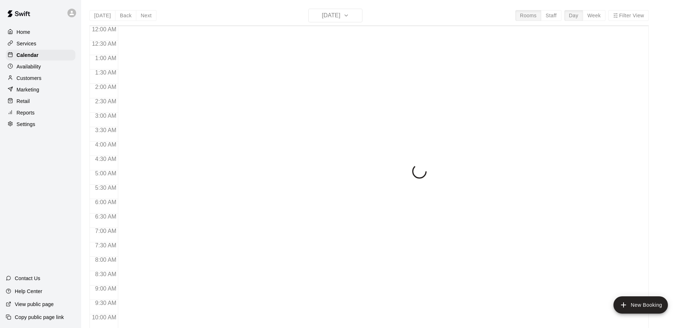
scroll to position [382, 0]
